Goal: Task Accomplishment & Management: Use online tool/utility

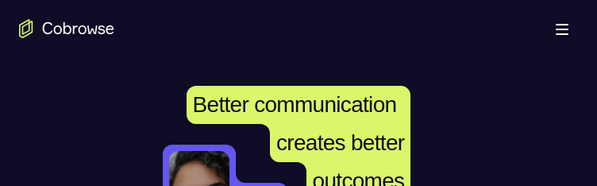
scroll to position [318, 0]
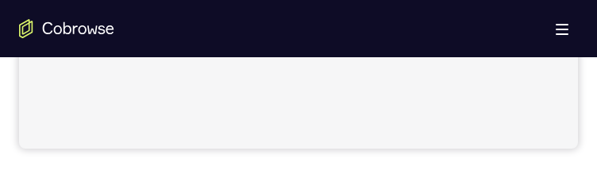
scroll to position [730, 0]
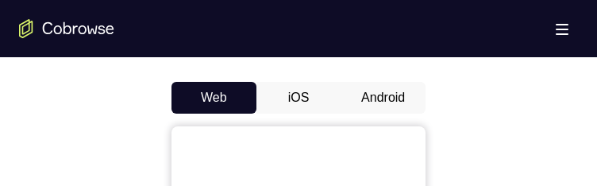
click at [375, 95] on button "Android" at bounding box center [383, 98] width 85 height 32
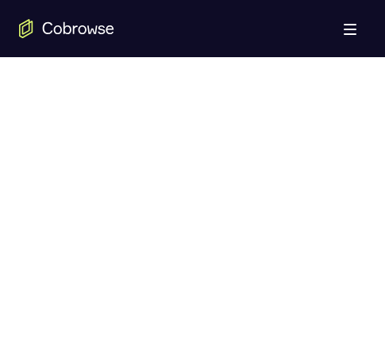
scroll to position [935, 0]
